Goal: Navigation & Orientation: Find specific page/section

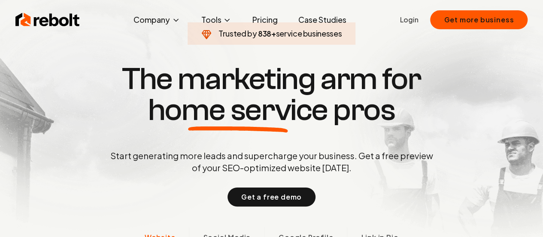
click at [260, 21] on link "Pricing" at bounding box center [264, 19] width 39 height 17
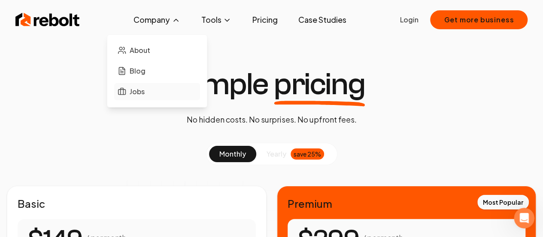
click at [145, 91] on span "Jobs" at bounding box center [137, 91] width 15 height 10
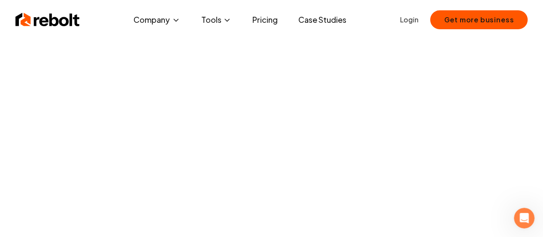
scroll to position [129, 0]
click at [268, 24] on link "Pricing" at bounding box center [264, 19] width 39 height 17
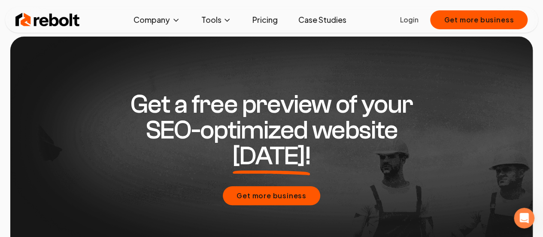
scroll to position [1697, 0]
